Goal: Transaction & Acquisition: Book appointment/travel/reservation

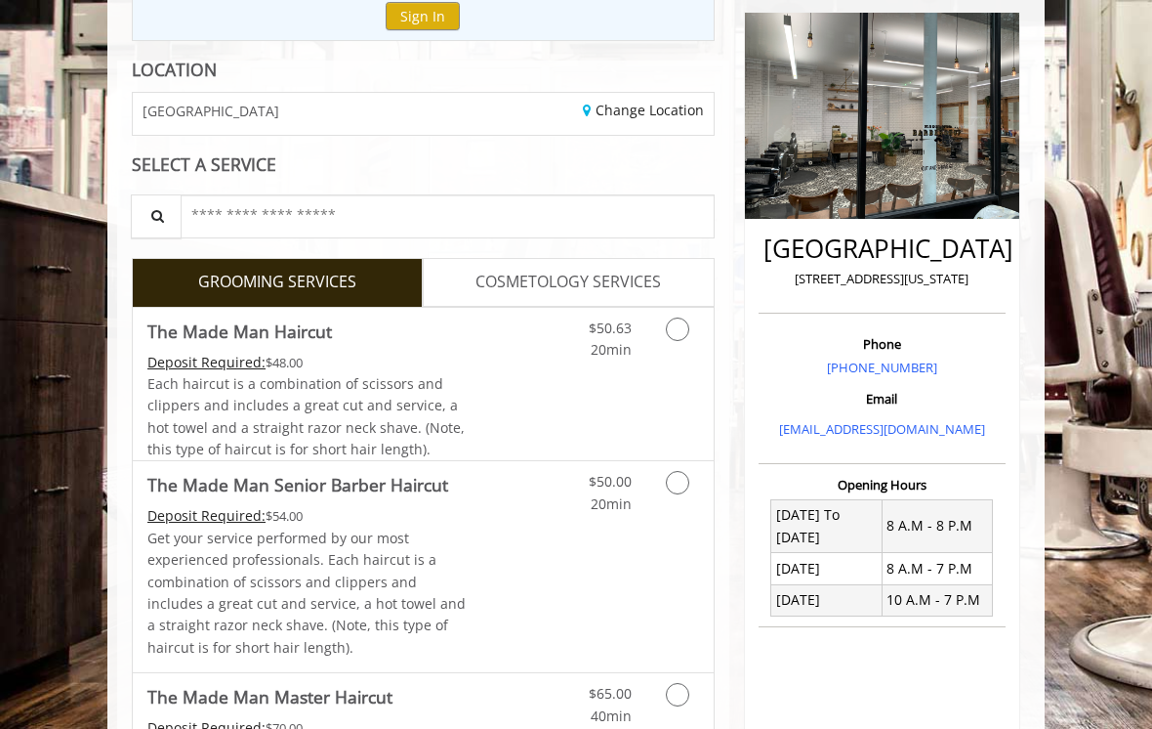
click at [673, 485] on icon "Grooming services" at bounding box center [677, 482] width 23 height 23
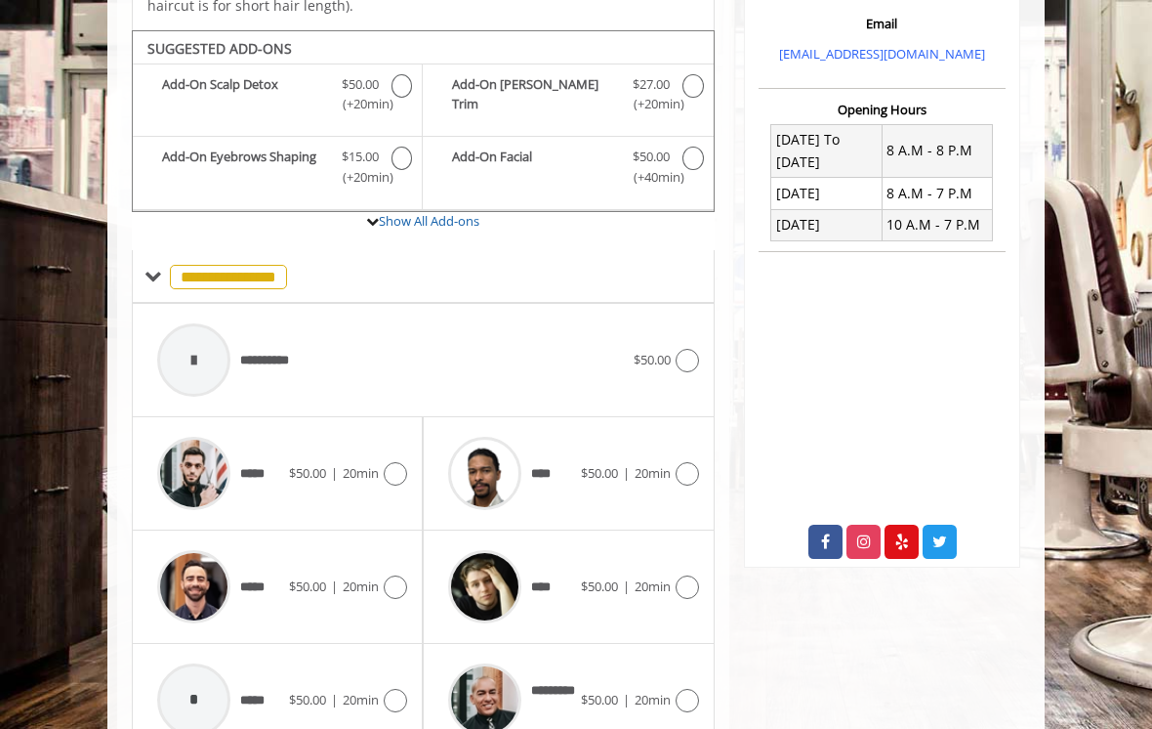
scroll to position [653, 0]
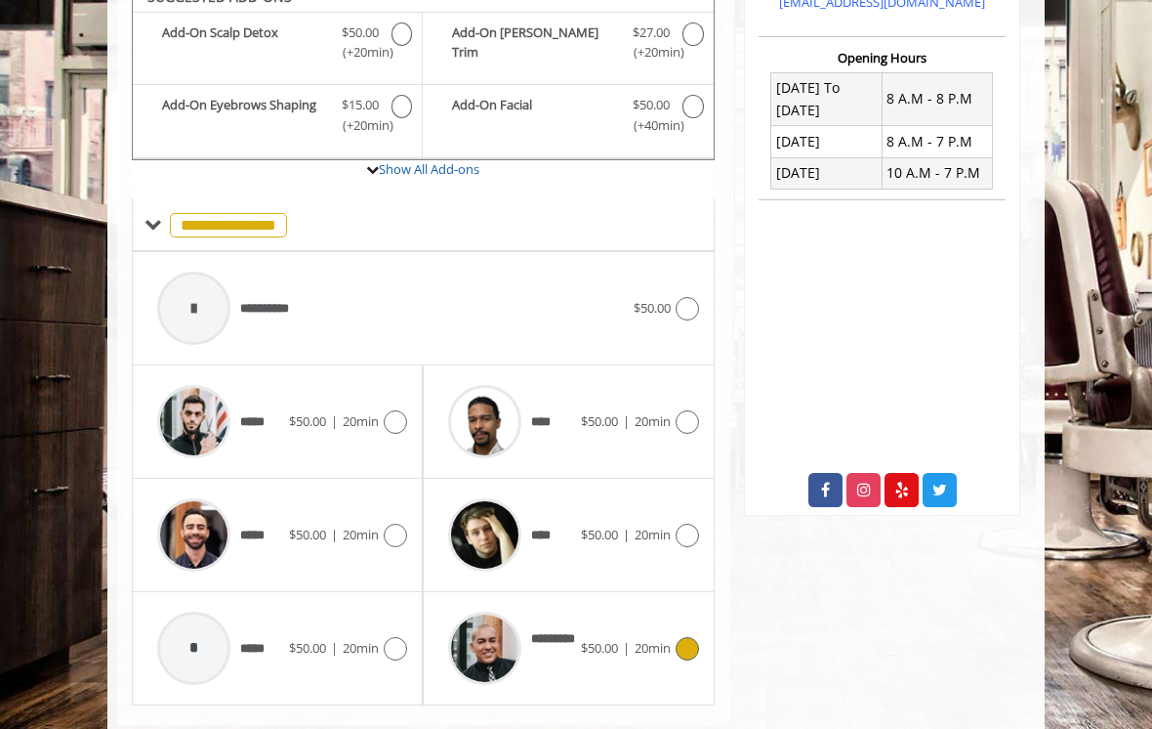
click at [688, 660] on icon at bounding box center [687, 648] width 23 height 23
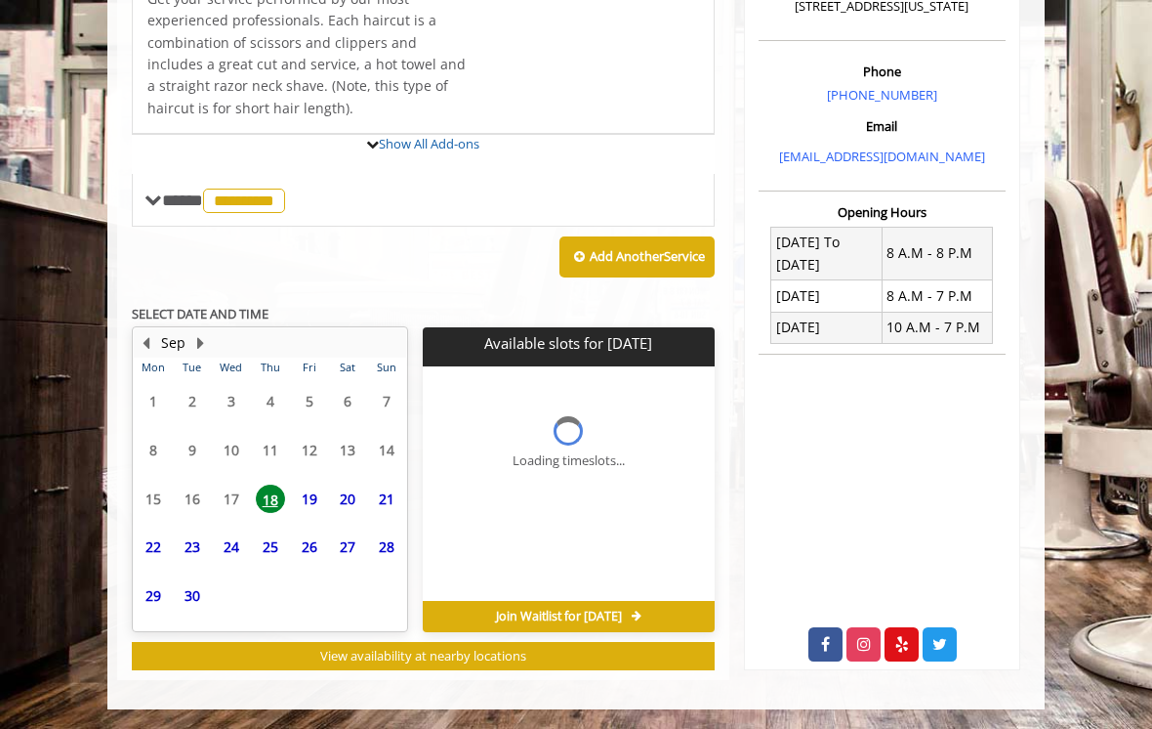
scroll to position [487, 0]
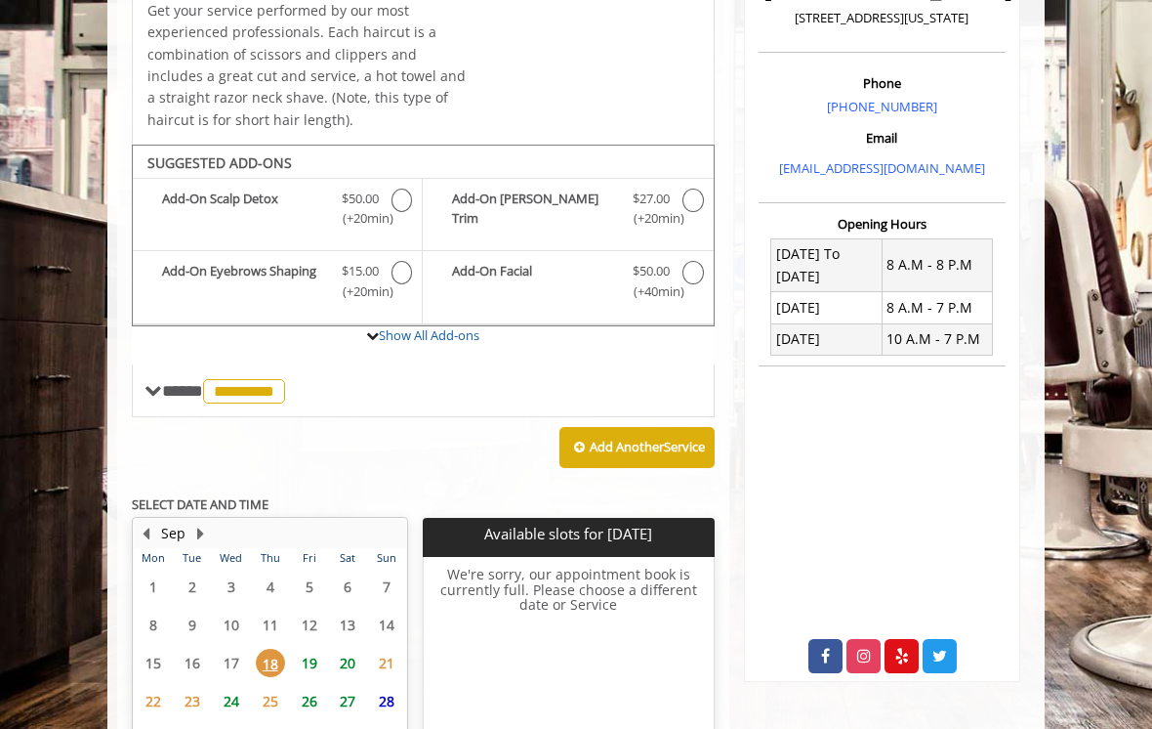
click at [360, 677] on span "20" at bounding box center [347, 662] width 29 height 28
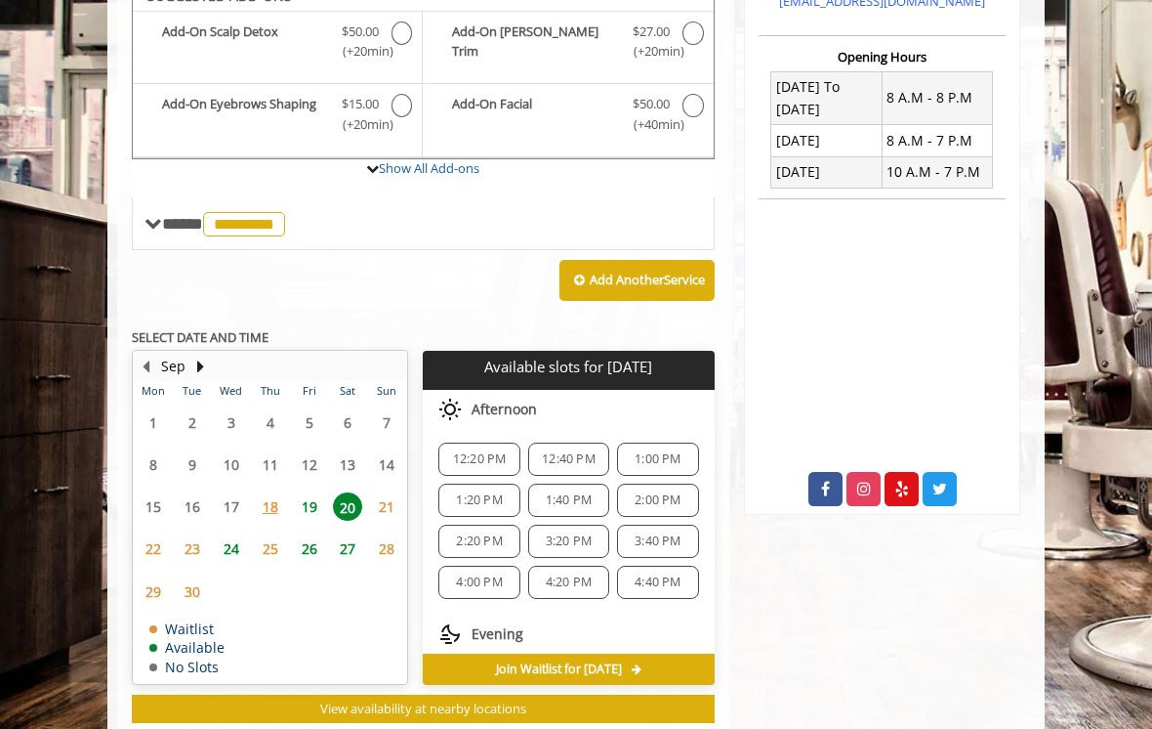
scroll to position [150, 0]
click at [649, 545] on span "3:40 PM" at bounding box center [658, 537] width 46 height 16
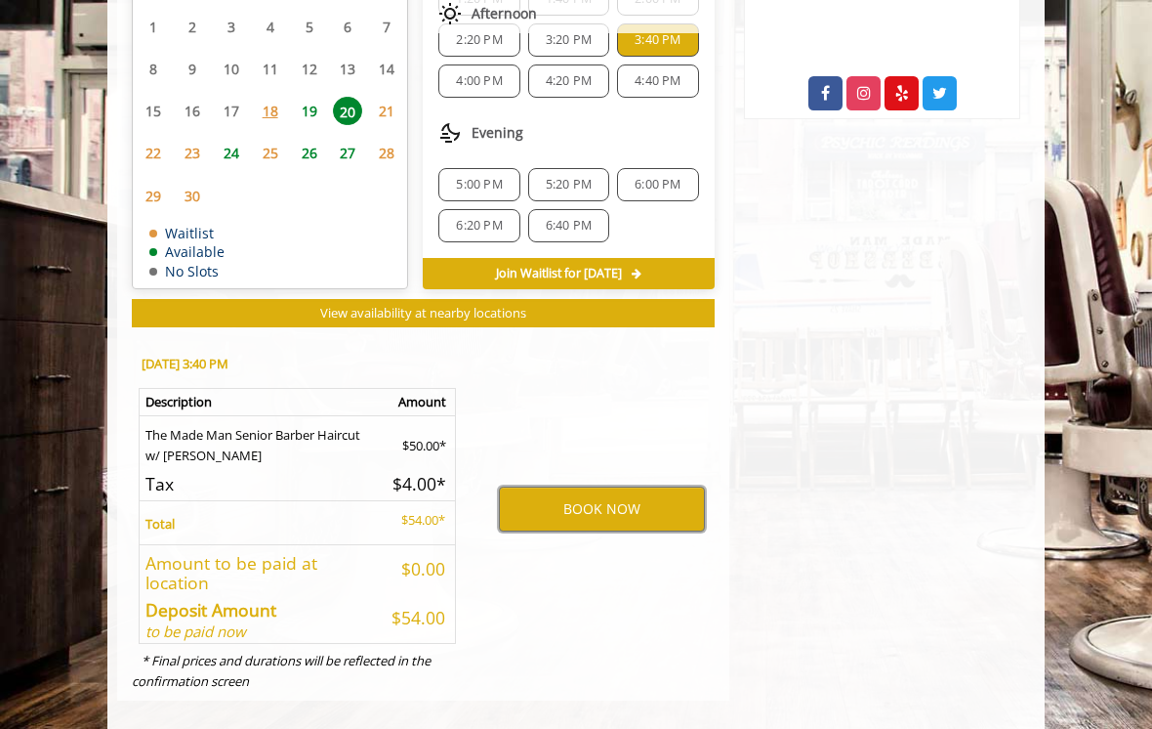
scroll to position [252, 0]
click at [642, 520] on button "BOOK NOW" at bounding box center [602, 508] width 206 height 45
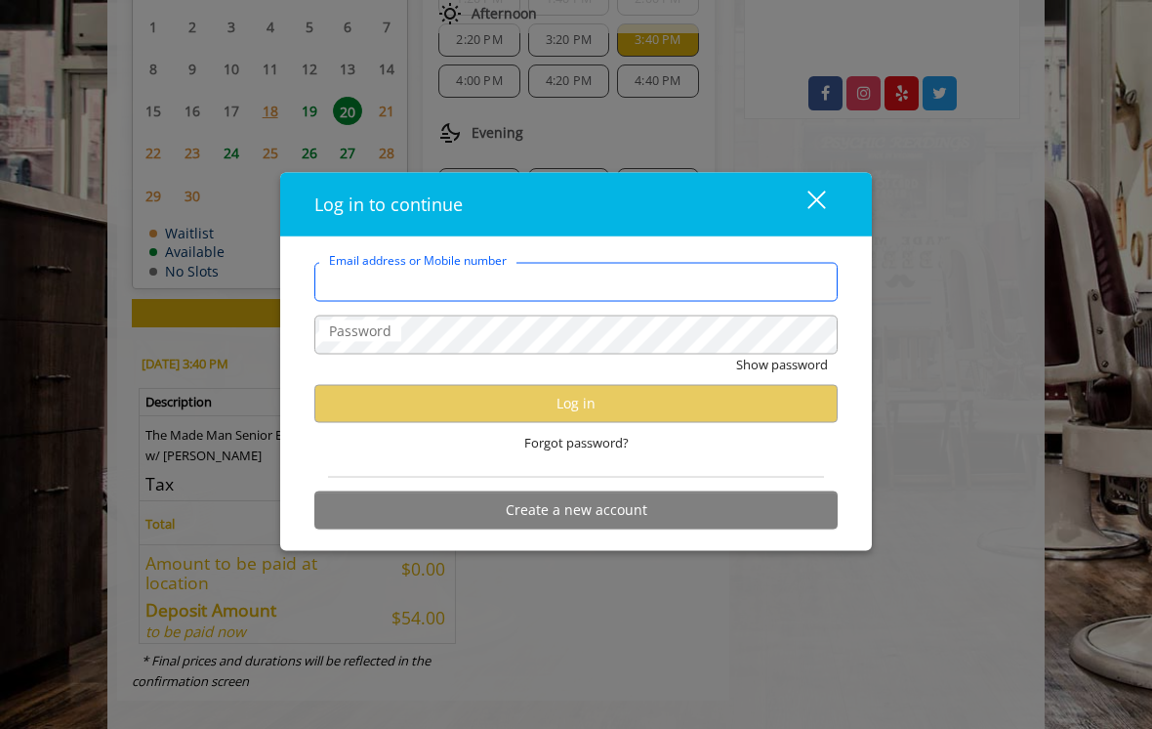
type input "**********"
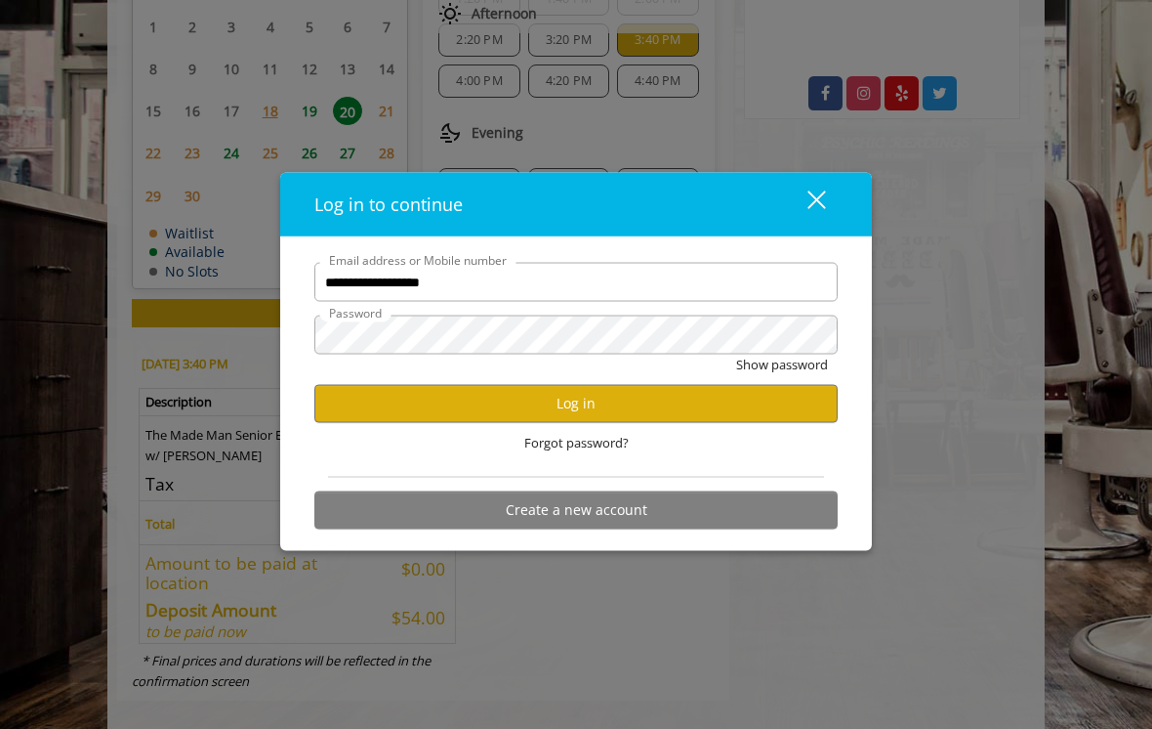
click at [781, 375] on button "Show password" at bounding box center [782, 364] width 92 height 21
click at [787, 411] on button "Log in" at bounding box center [575, 403] width 523 height 38
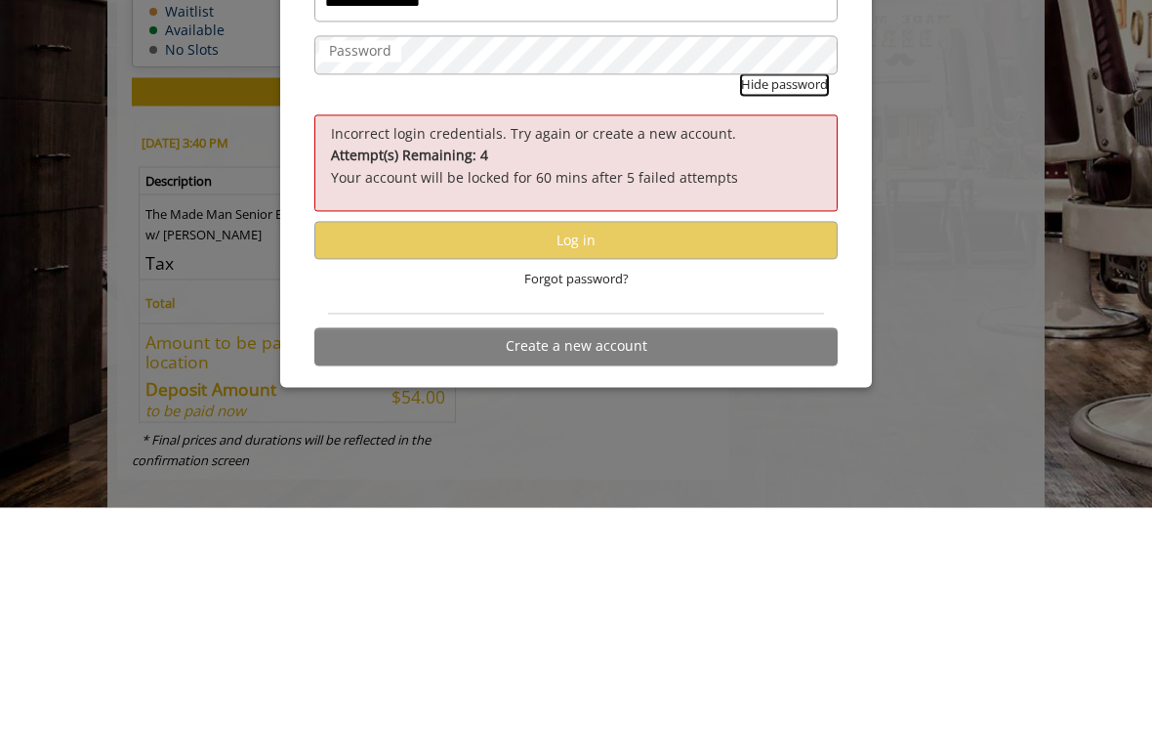
click at [799, 296] on button "Hide password" at bounding box center [784, 306] width 87 height 21
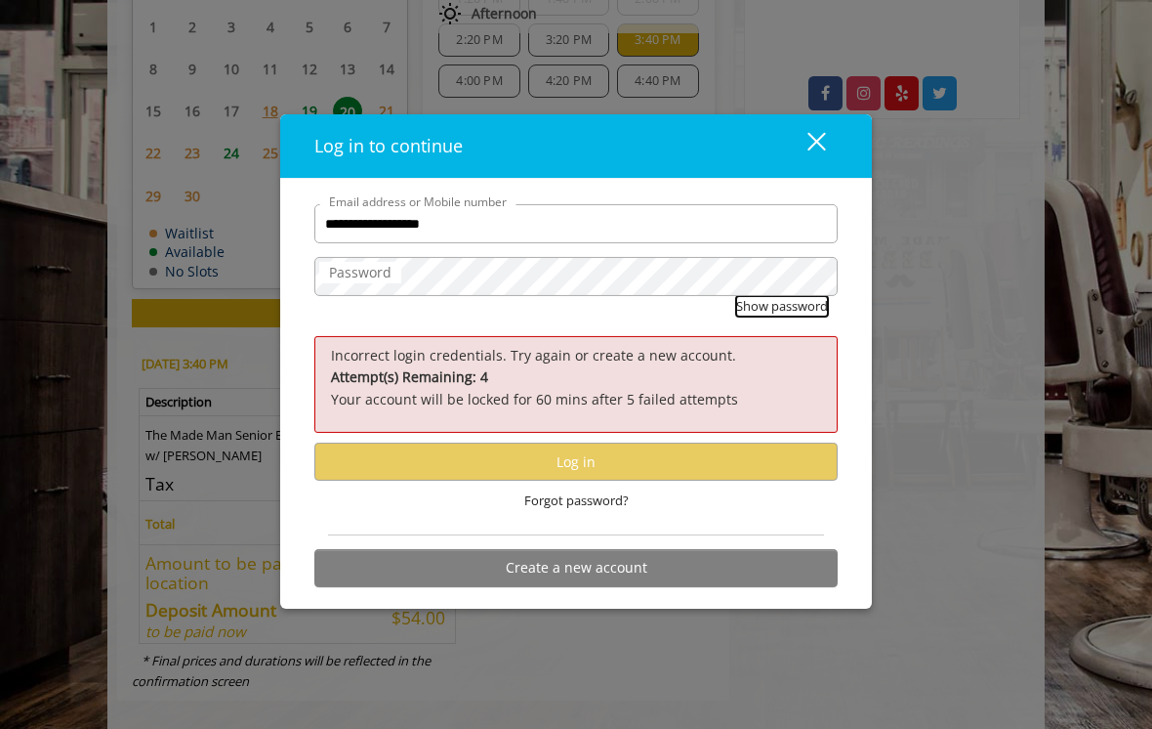
click at [790, 316] on button "Show password" at bounding box center [782, 306] width 92 height 21
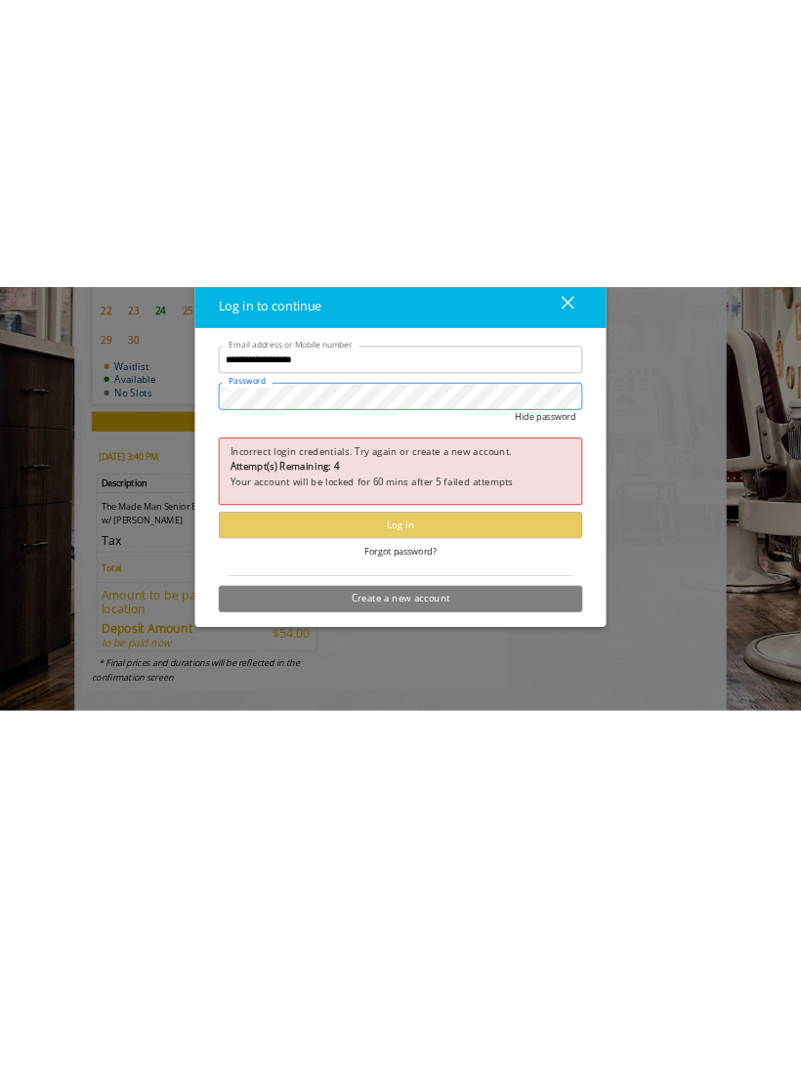
scroll to position [806, 0]
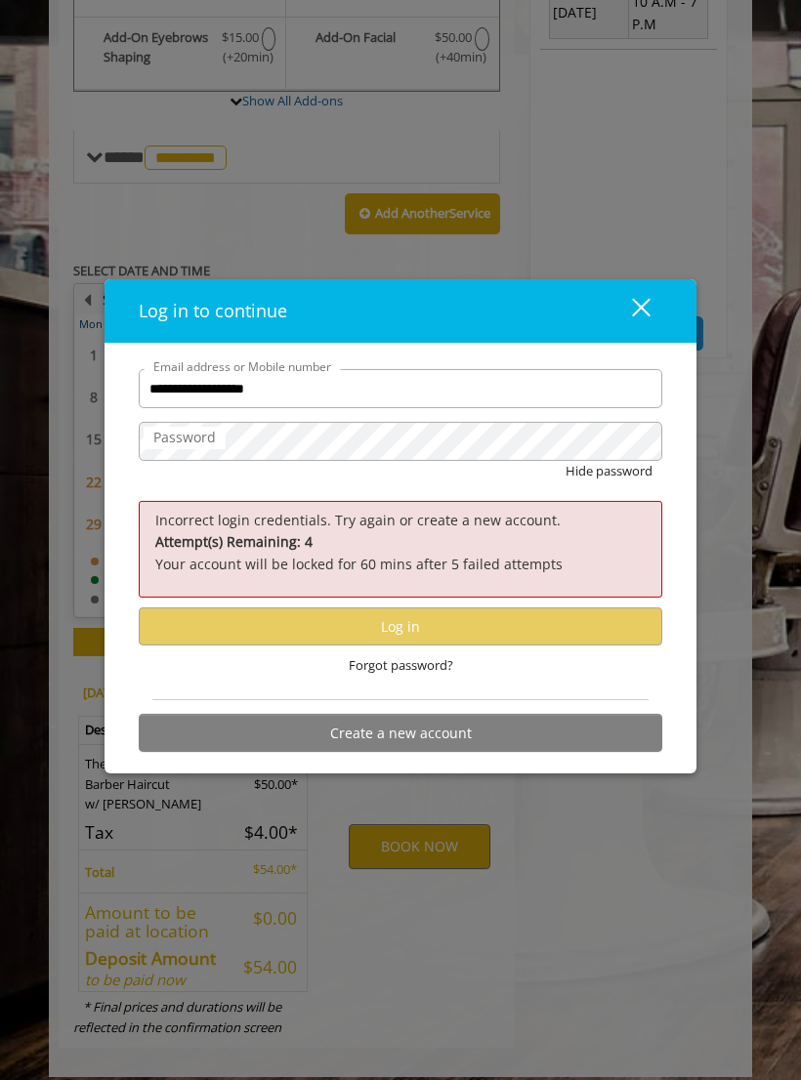
click at [418, 676] on span "Forgot password?" at bounding box center [401, 665] width 104 height 21
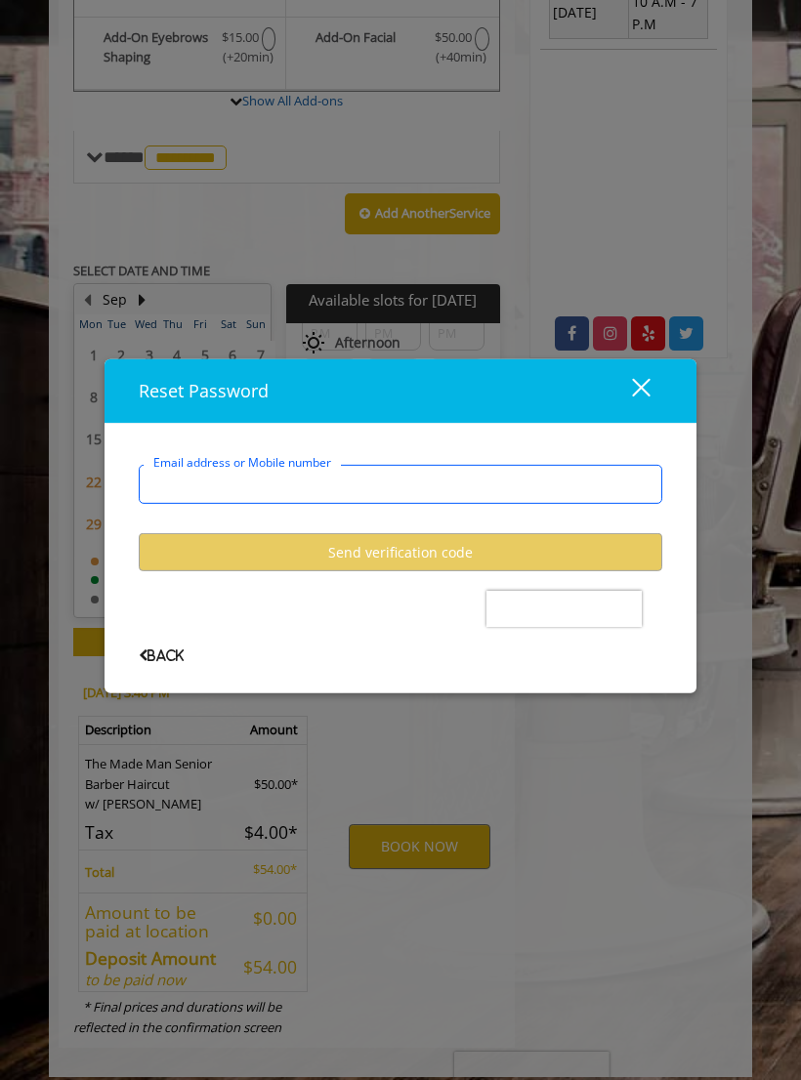
click at [563, 494] on input "Email address or Mobile number" at bounding box center [400, 484] width 523 height 39
type input "**********"
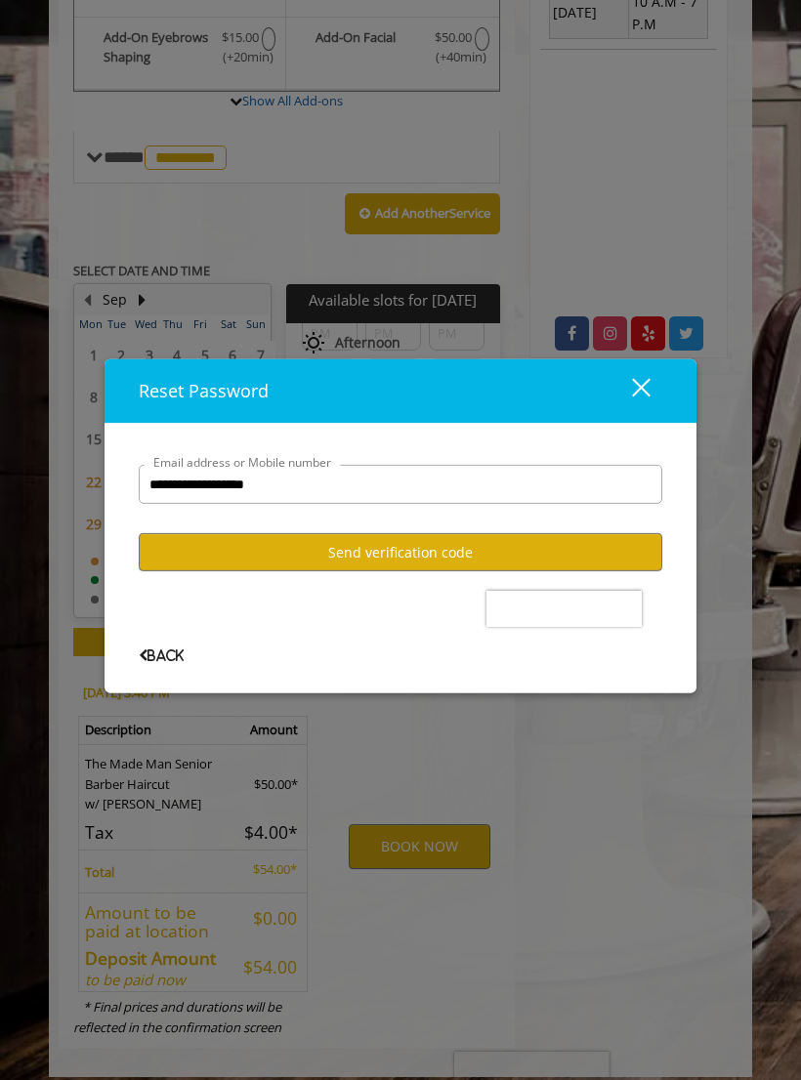
click at [578, 563] on button "Send verification code" at bounding box center [400, 552] width 523 height 38
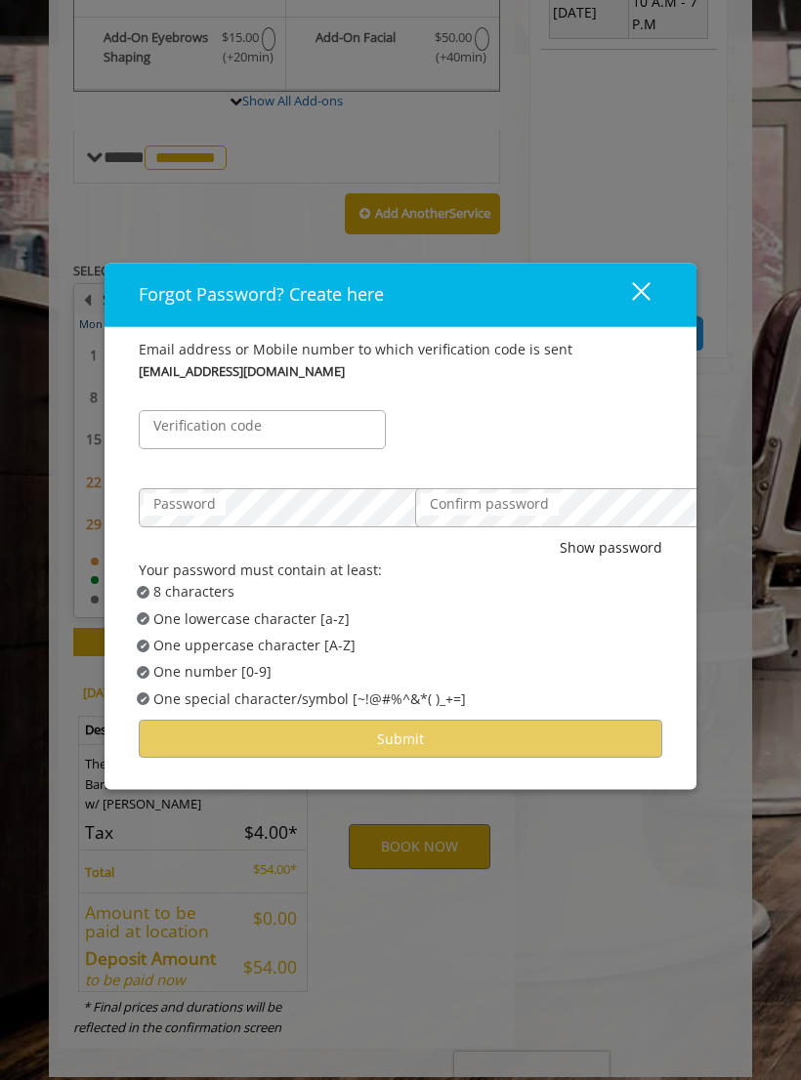
click at [174, 438] on label "Verification code" at bounding box center [208, 426] width 128 height 21
click at [174, 445] on input "Verification code" at bounding box center [262, 430] width 247 height 39
type input "******"
click at [183, 516] on label "Password" at bounding box center [185, 504] width 82 height 21
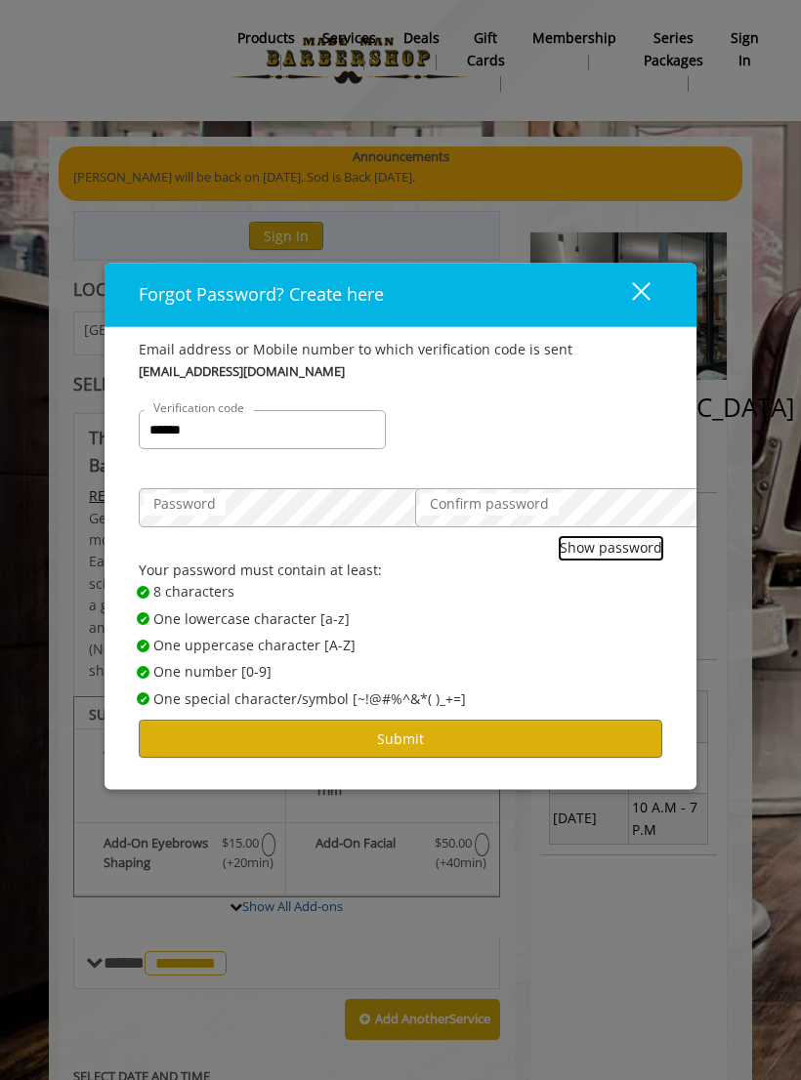
click at [617, 560] on button "Show password" at bounding box center [611, 548] width 103 height 21
click at [556, 630] on span "✔ Password Satisfies One lowercase character [a-z]" at bounding box center [407, 618] width 540 height 21
click at [436, 728] on button "Submit" at bounding box center [400, 740] width 523 height 38
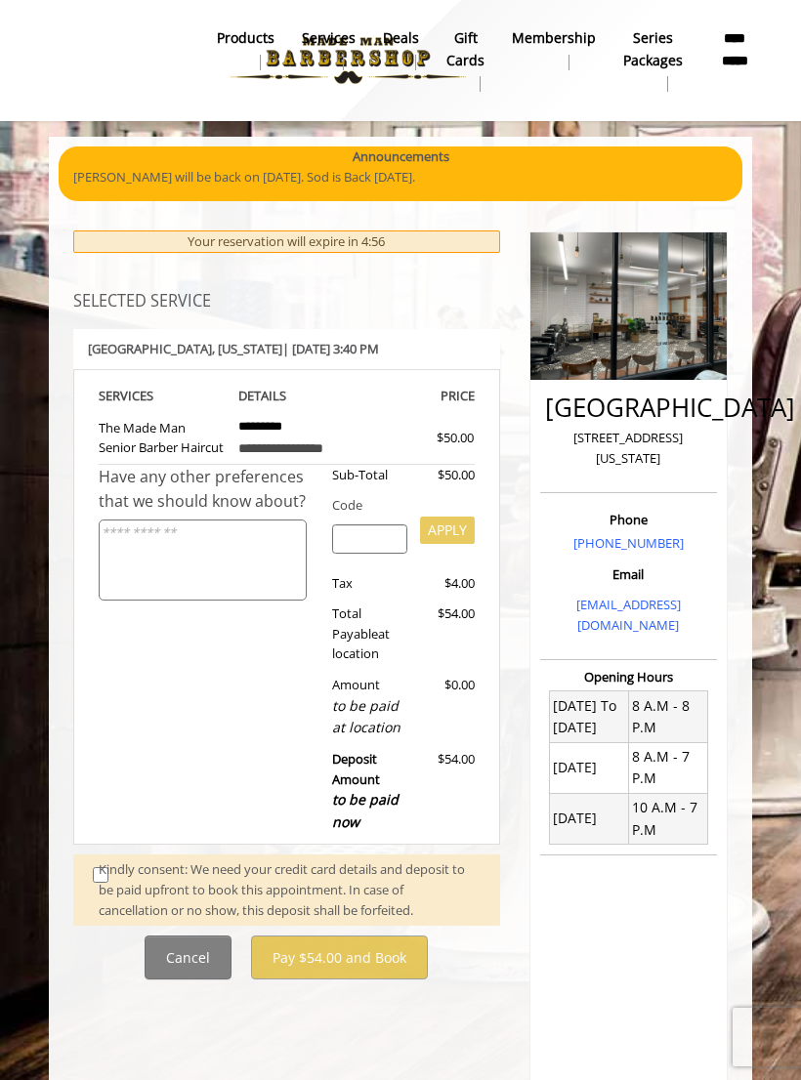
click at [107, 728] on div "Kindly consent: We need your credit card details and deposit to be paid upfront…" at bounding box center [290, 889] width 382 height 61
click at [105, 728] on div "Kindly consent: We need your credit card details and deposit to be paid upfront…" at bounding box center [290, 889] width 382 height 61
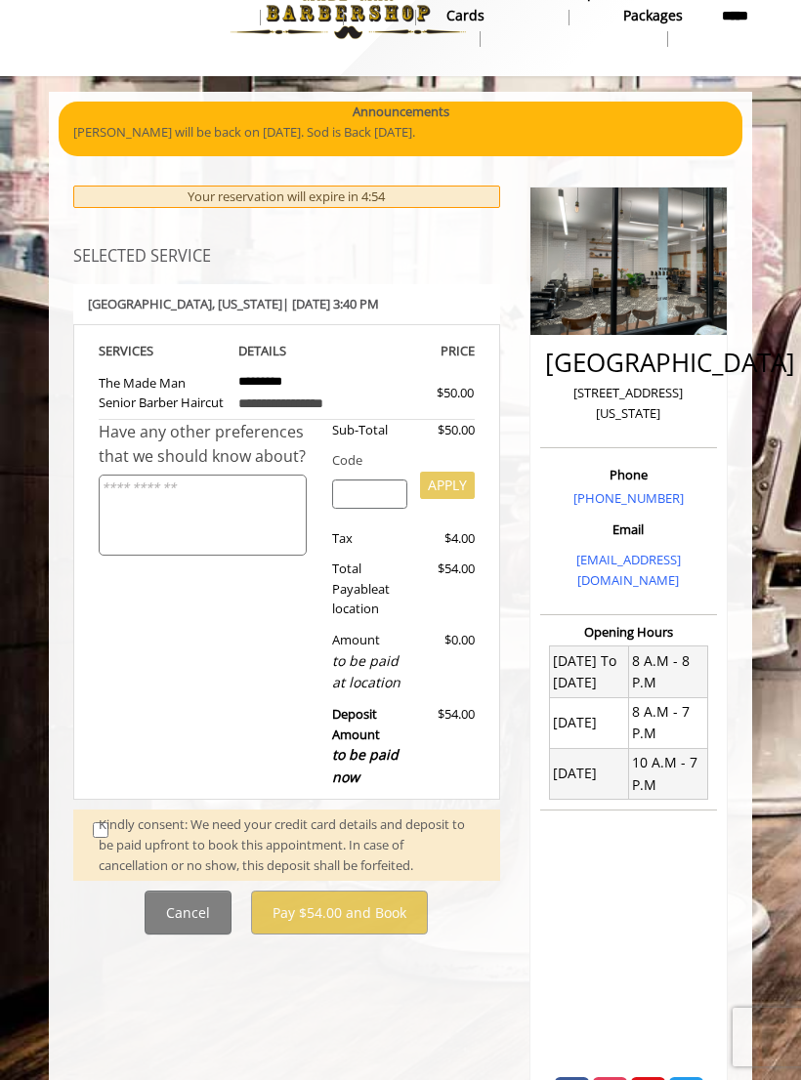
scroll to position [100, 0]
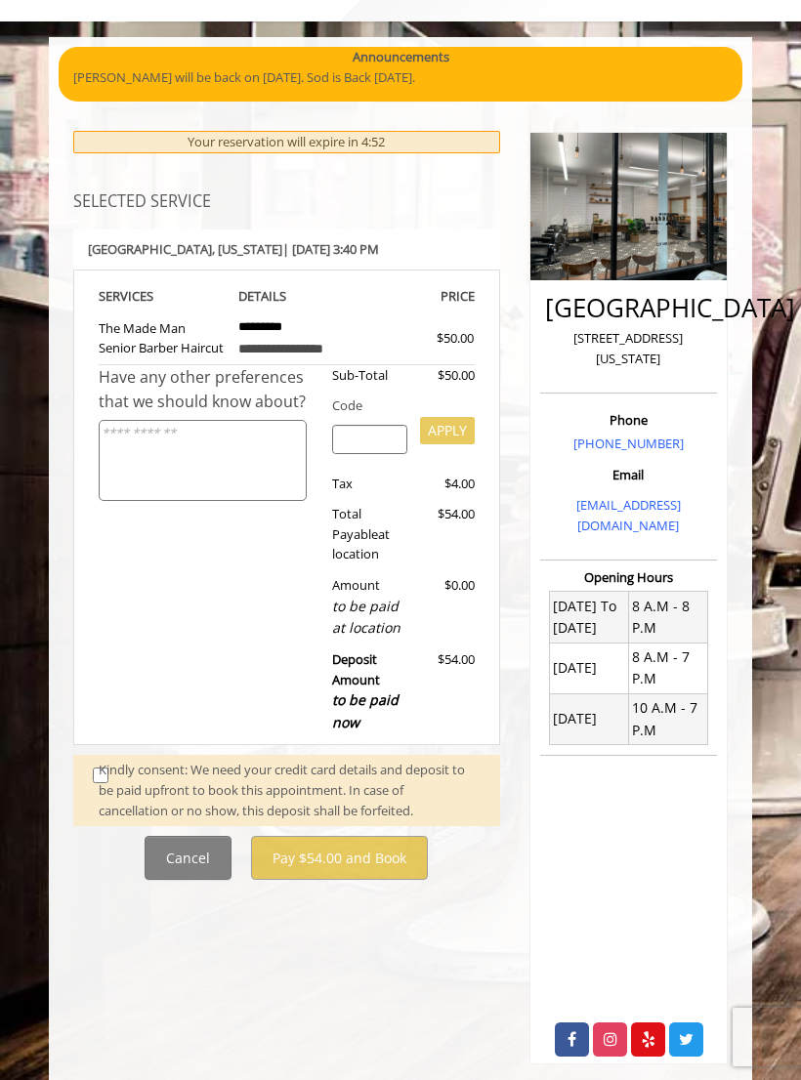
click at [109, 728] on div "Kindly consent: We need your credit card details and deposit to be paid upfront…" at bounding box center [290, 790] width 382 height 61
click at [95, 728] on span at bounding box center [95, 790] width 35 height 61
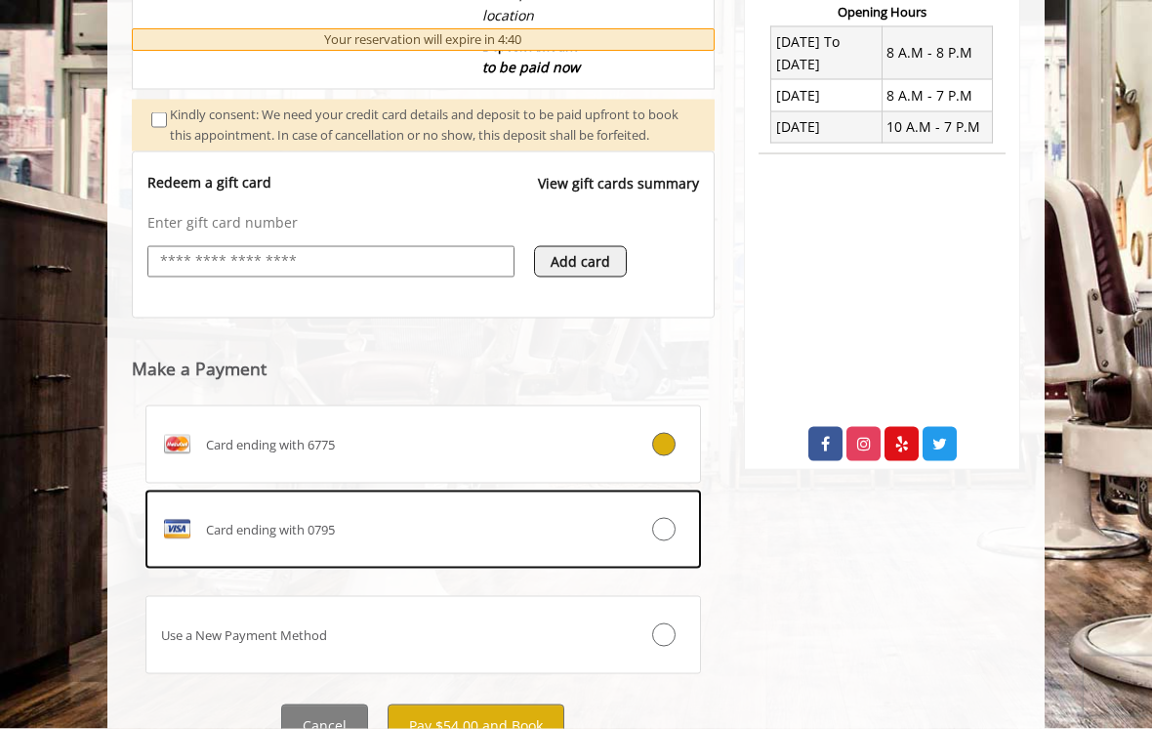
scroll to position [764, 0]
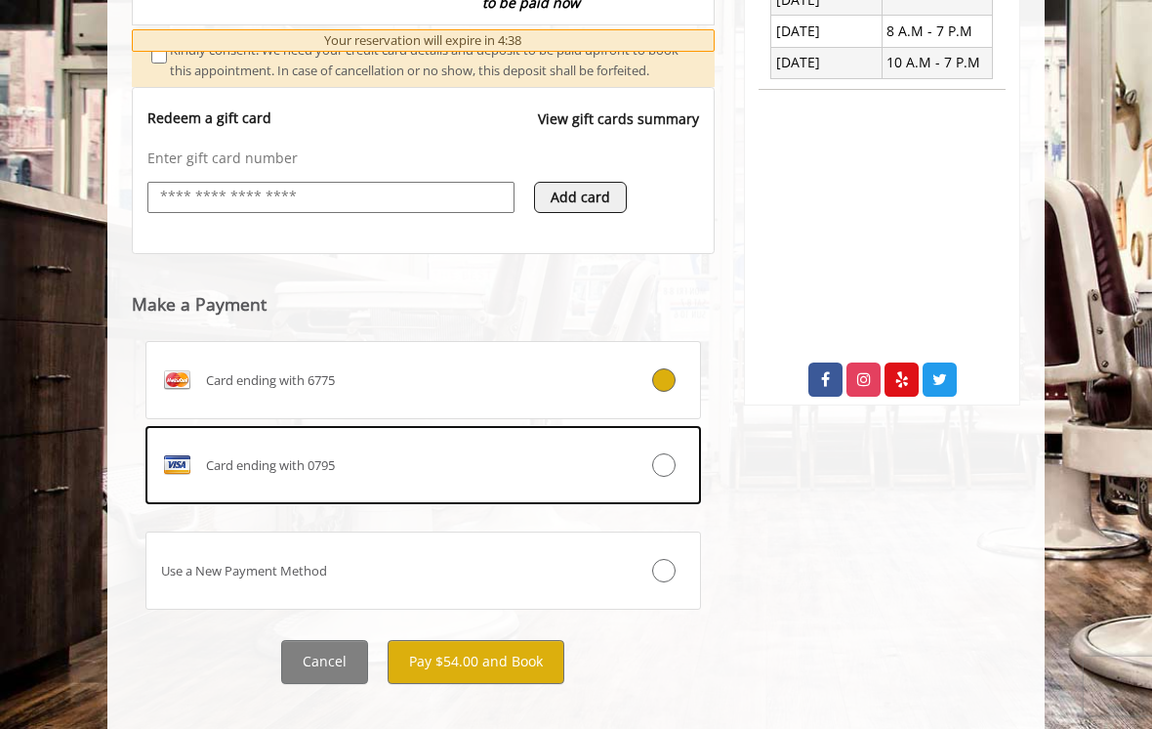
click at [500, 672] on button "Pay $54.00 and Book" at bounding box center [476, 662] width 177 height 44
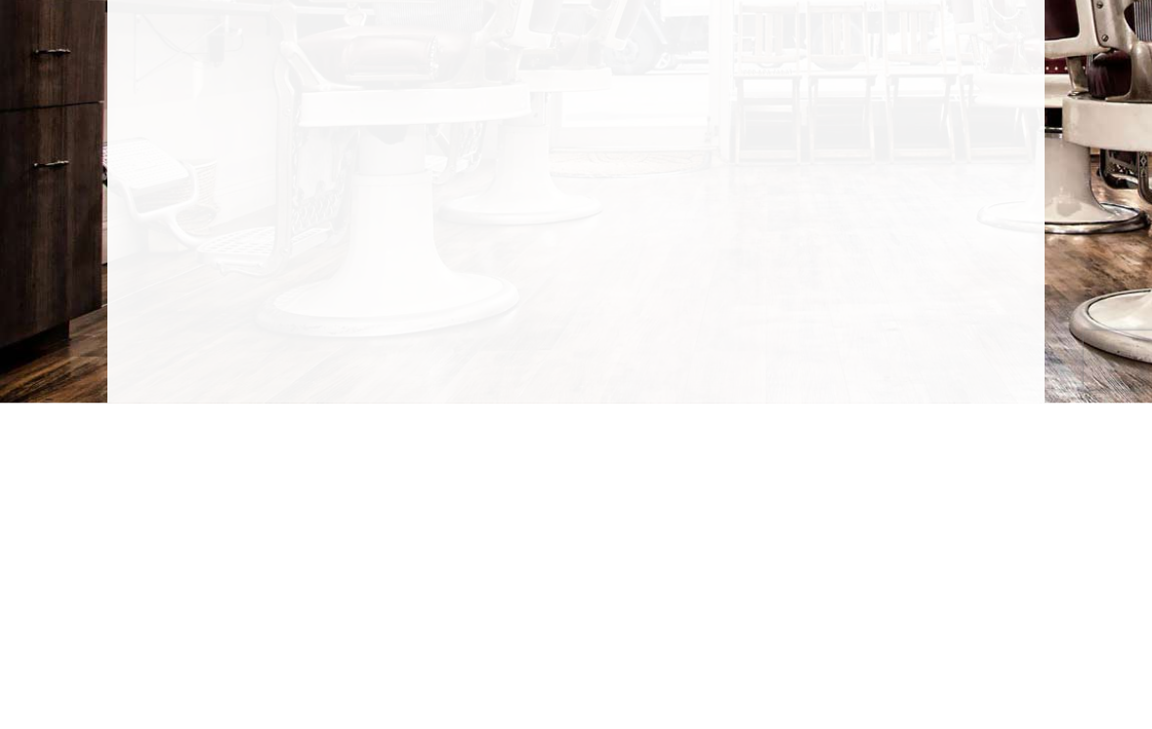
scroll to position [1097, 0]
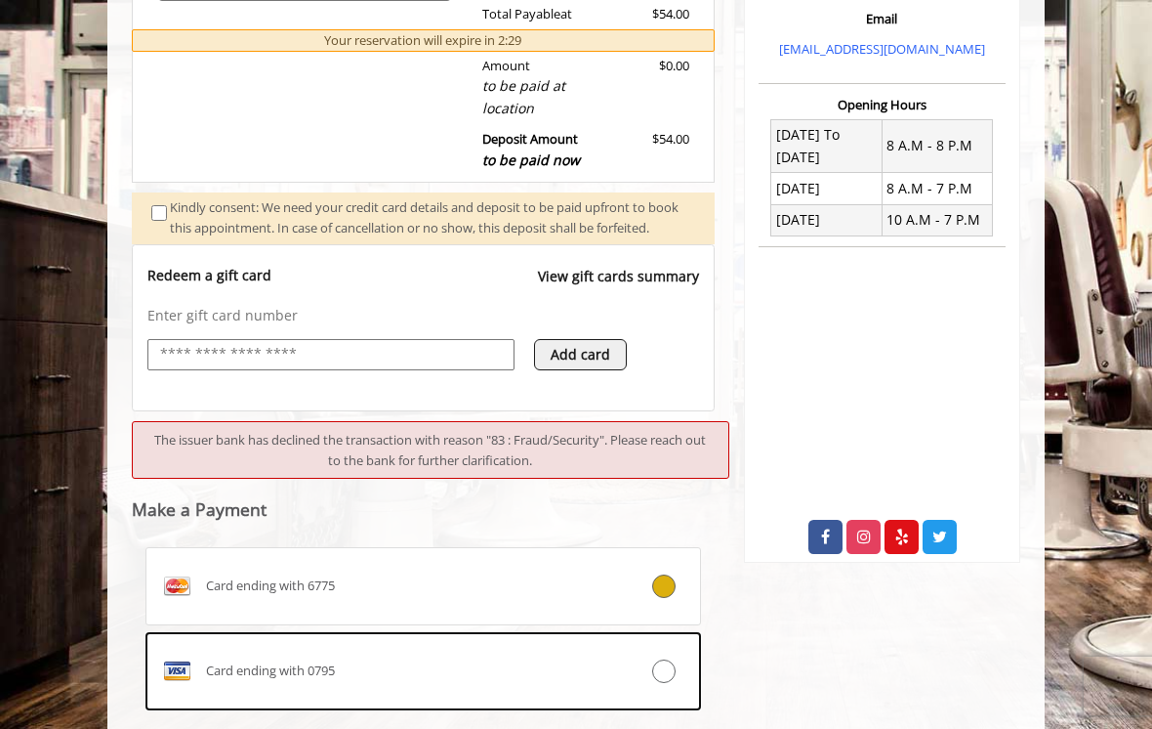
scroll to position [624, 0]
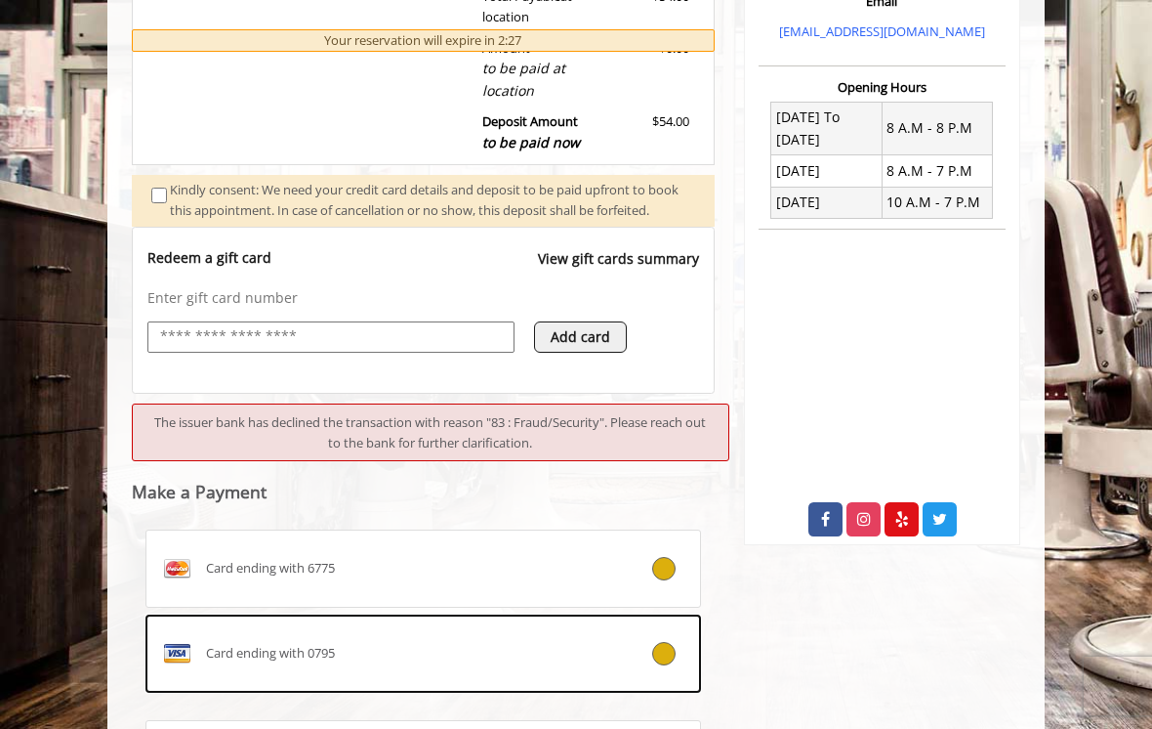
click at [670, 654] on icon at bounding box center [663, 653] width 23 height 23
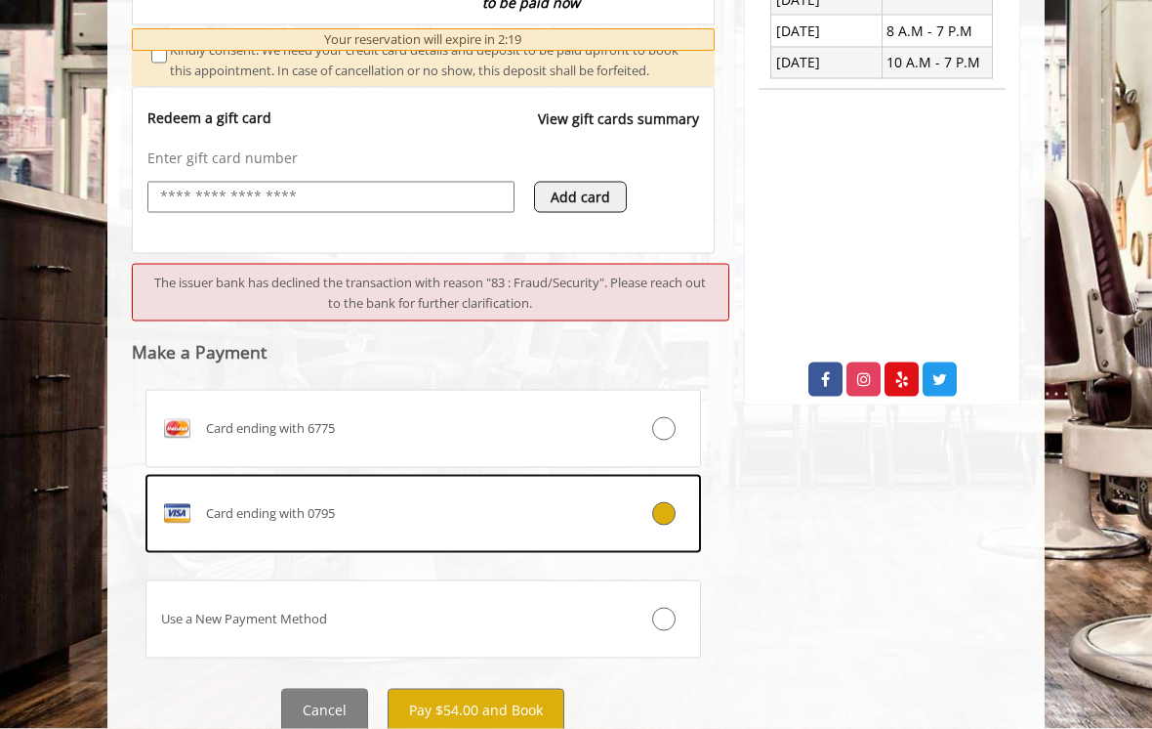
scroll to position [811, 0]
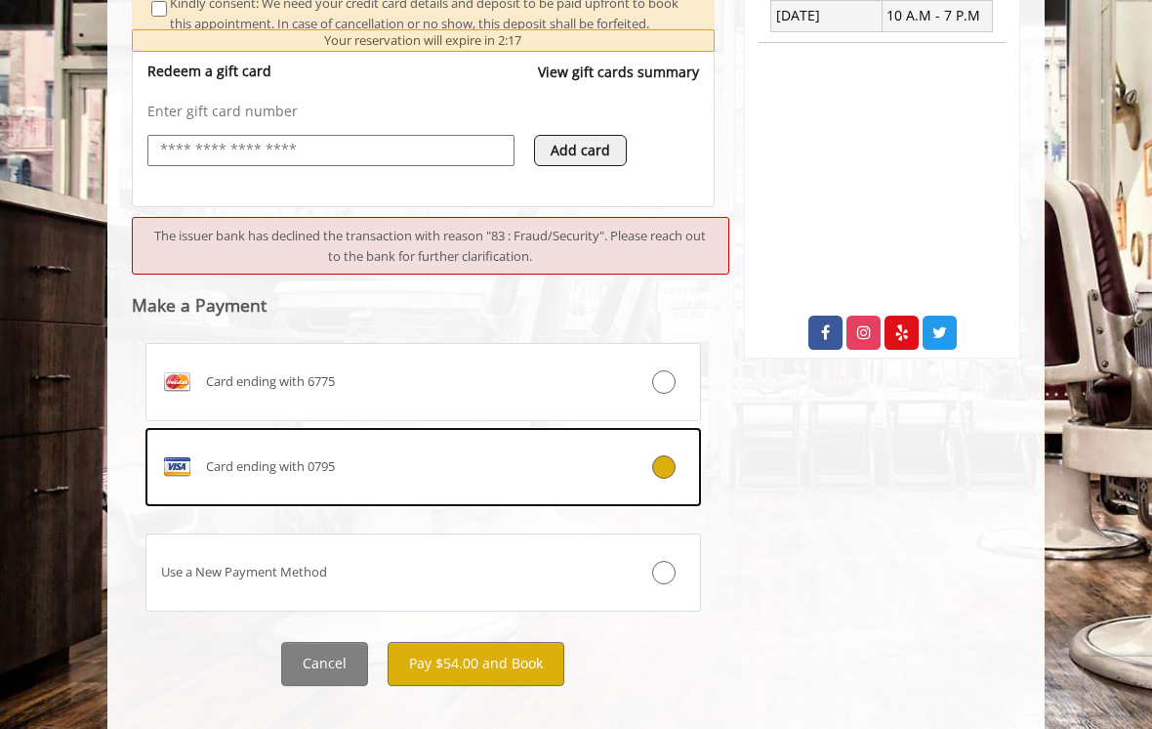
click at [498, 667] on button "Pay $54.00 and Book" at bounding box center [476, 664] width 177 height 44
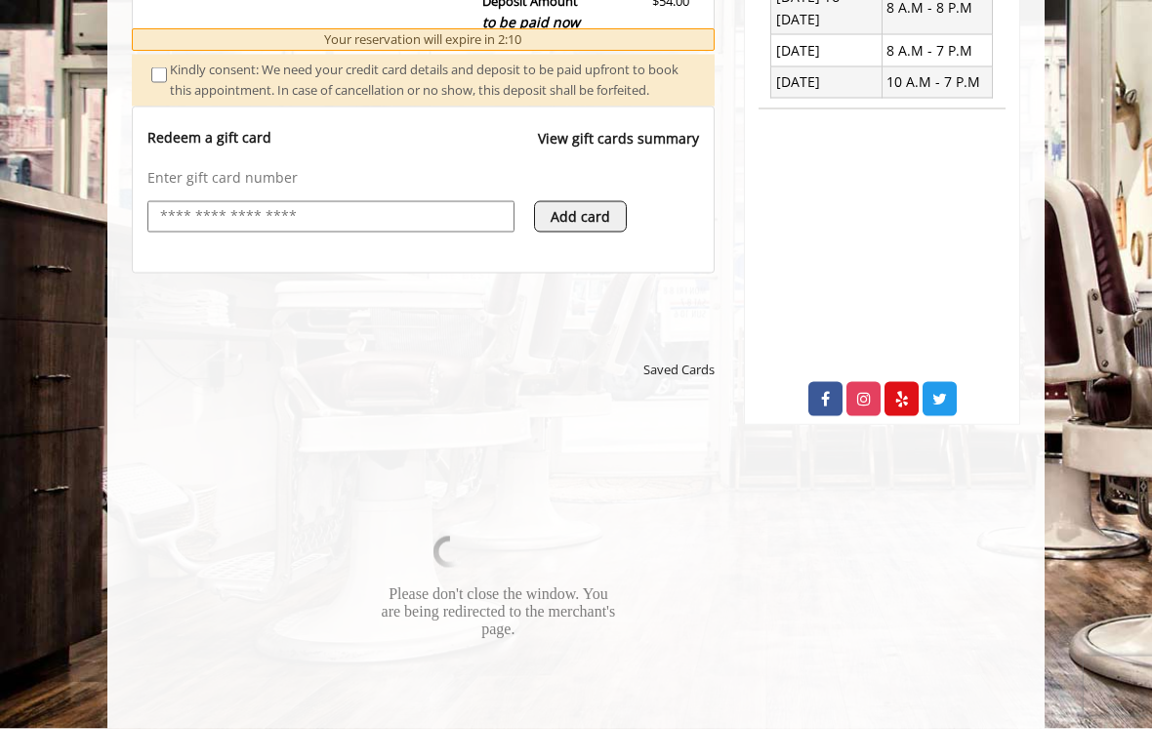
scroll to position [747, 0]
